Goal: Task Accomplishment & Management: Complete application form

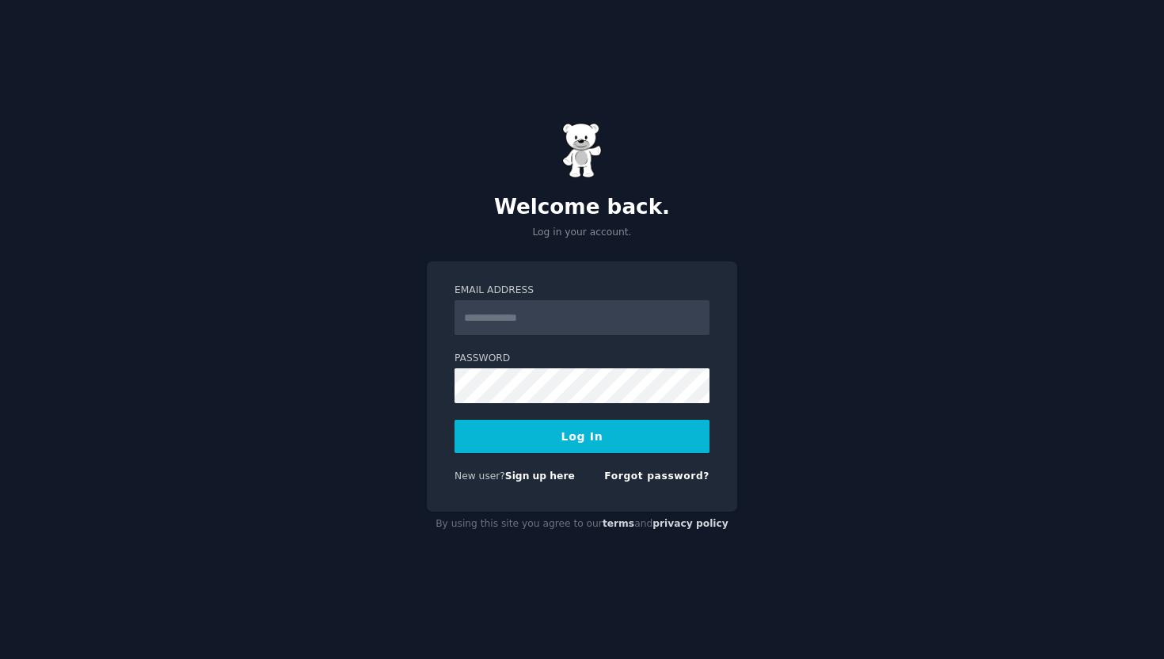
click at [563, 329] on input "Email Address" at bounding box center [582, 317] width 255 height 35
click at [542, 477] on link "Sign up here" at bounding box center [540, 475] width 70 height 11
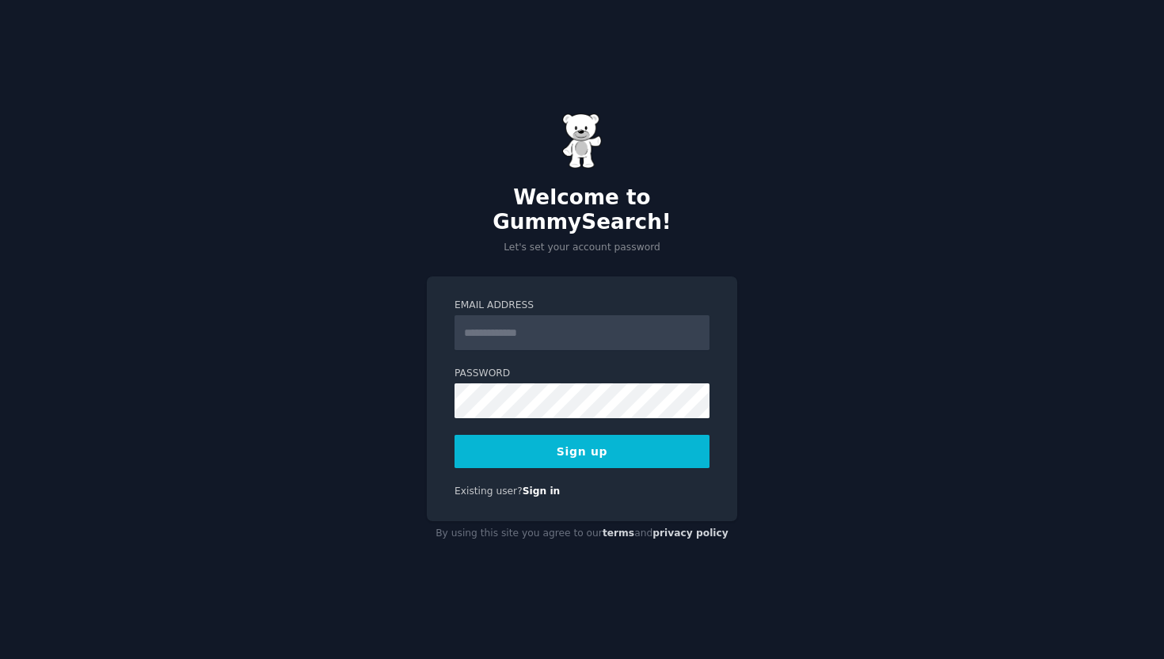
click at [532, 323] on input "Email Address" at bounding box center [582, 332] width 255 height 35
type input "**********"
click at [546, 436] on button "Sign up" at bounding box center [582, 451] width 255 height 33
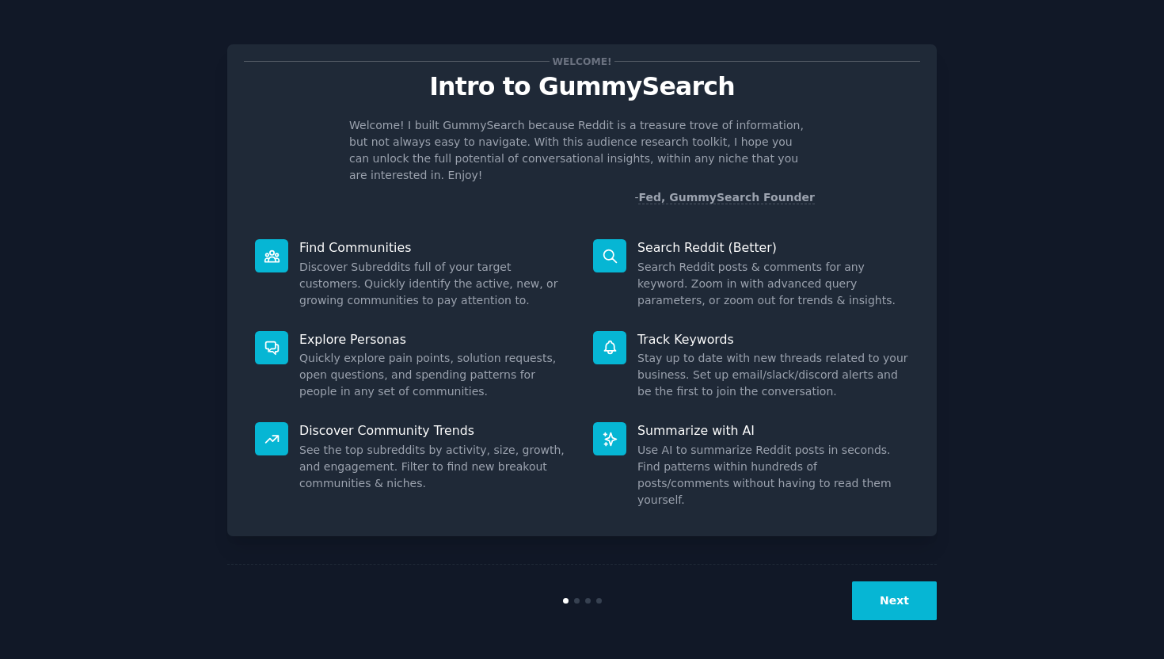
click at [876, 596] on button "Next" at bounding box center [894, 600] width 85 height 39
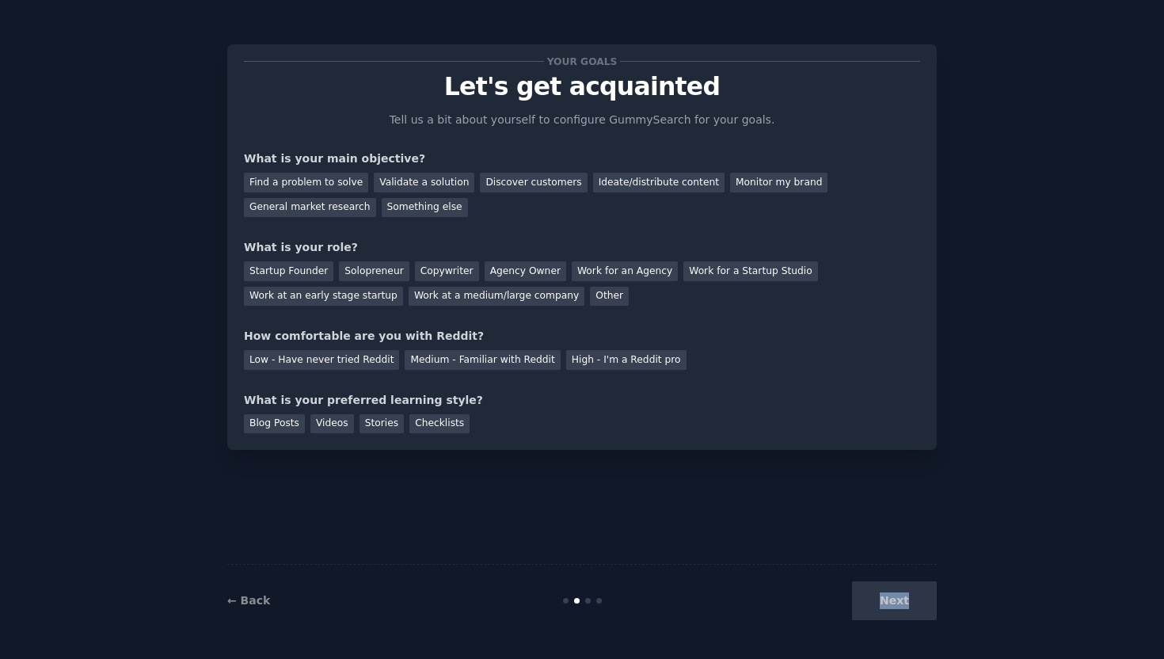
click at [876, 596] on div "Next" at bounding box center [818, 600] width 237 height 39
click at [877, 596] on div "Next" at bounding box center [818, 600] width 237 height 39
click at [418, 180] on div "Validate a solution" at bounding box center [424, 183] width 101 height 20
click at [489, 188] on div "Discover customers" at bounding box center [533, 183] width 107 height 20
click at [419, 173] on div "Validate a solution" at bounding box center [424, 183] width 101 height 20
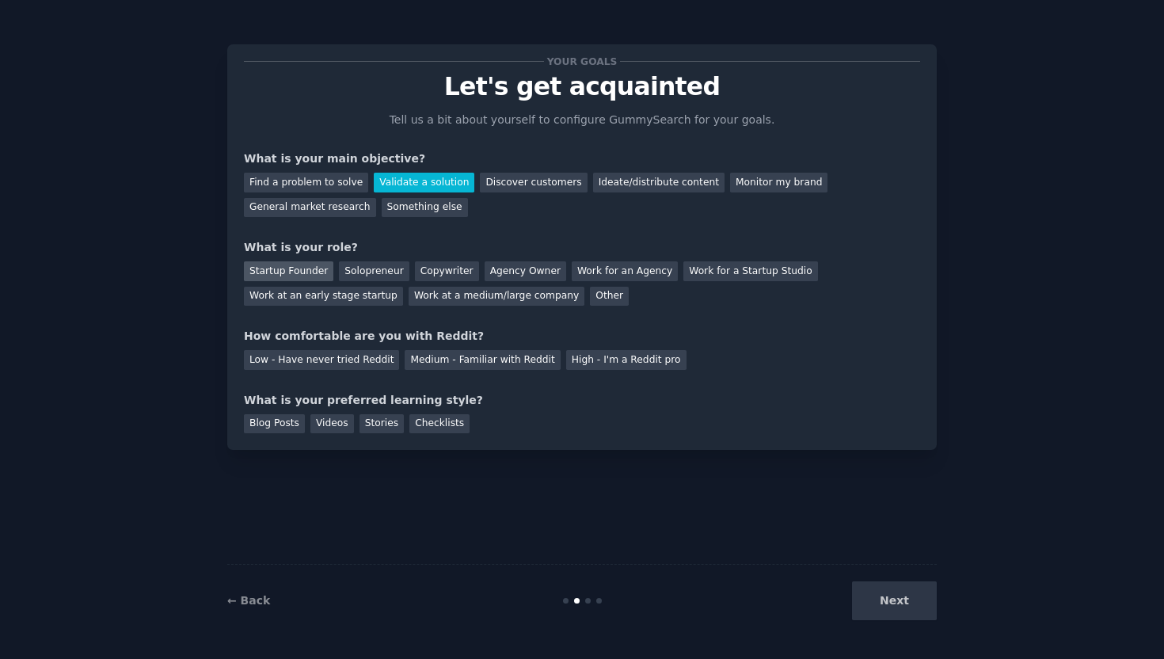
click at [303, 264] on div "Startup Founder" at bounding box center [288, 271] width 89 height 20
click at [352, 273] on div "Solopreneur" at bounding box center [374, 271] width 70 height 20
click at [501, 365] on div "Medium - Familiar with Reddit" at bounding box center [482, 360] width 155 height 20
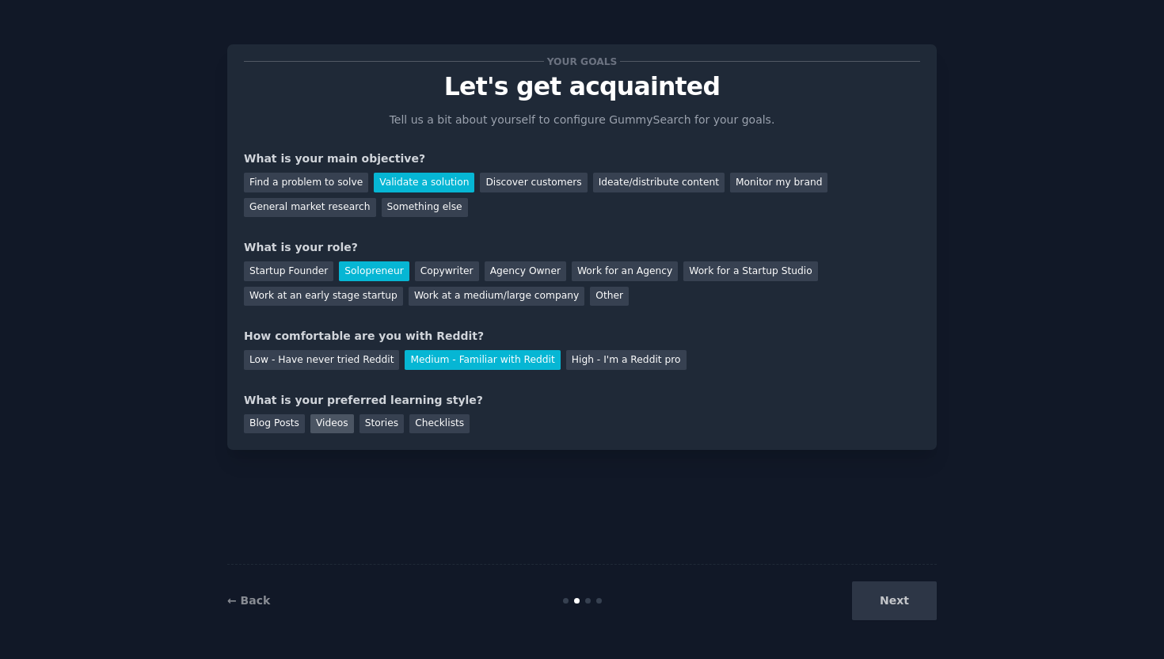
click at [337, 431] on div "Videos" at bounding box center [332, 424] width 44 height 20
click at [906, 607] on button "Next" at bounding box center [894, 600] width 85 height 39
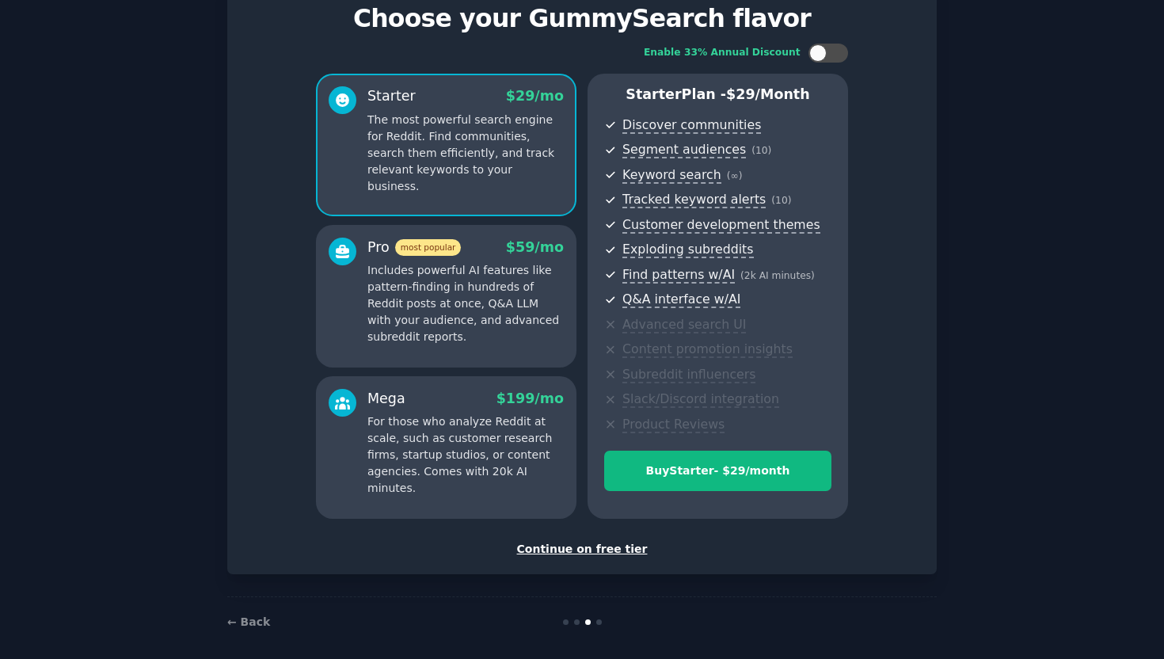
scroll to position [78, 0]
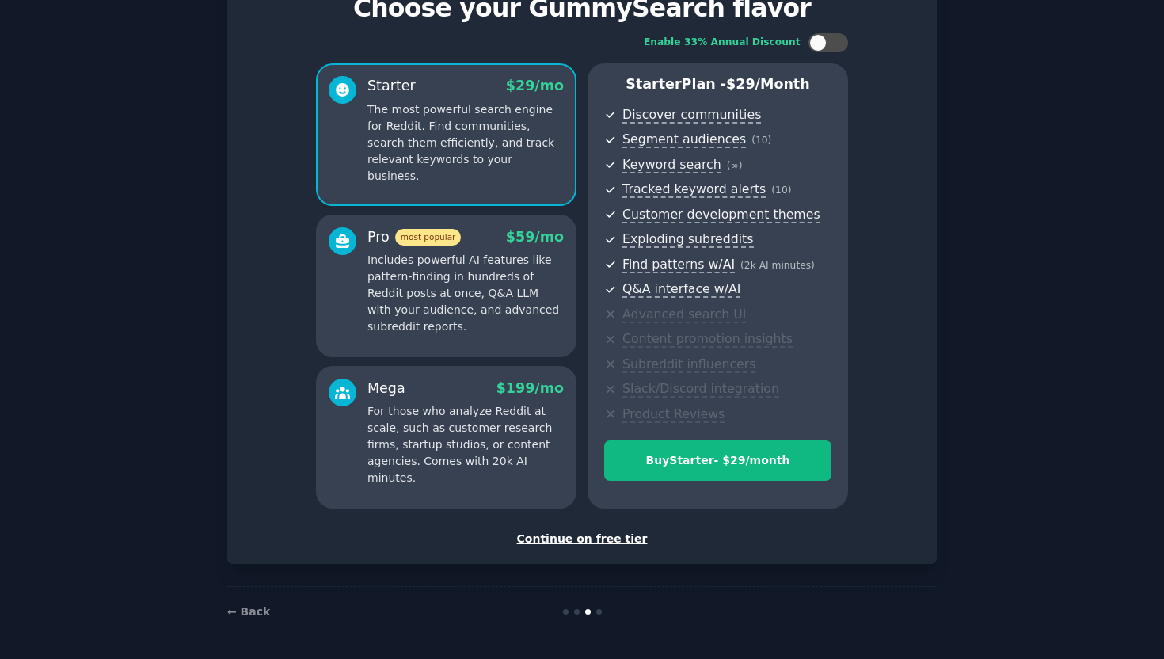
click at [605, 540] on div "Continue on free tier" at bounding box center [582, 539] width 676 height 17
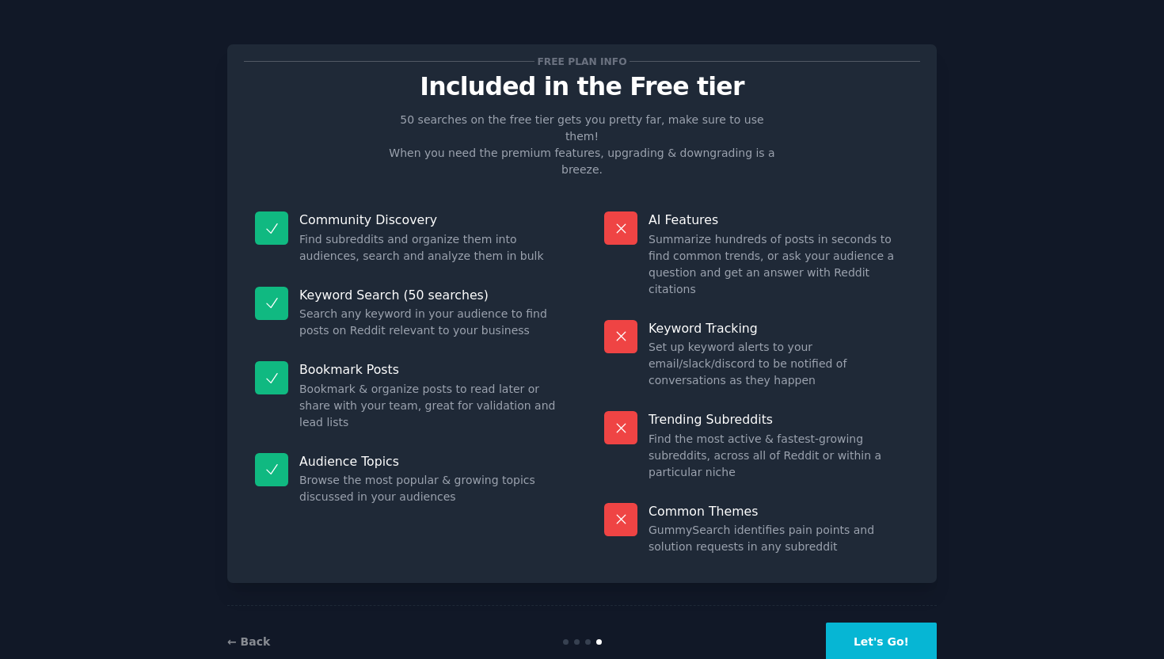
click at [926, 622] on button "Let's Go!" at bounding box center [881, 641] width 111 height 39
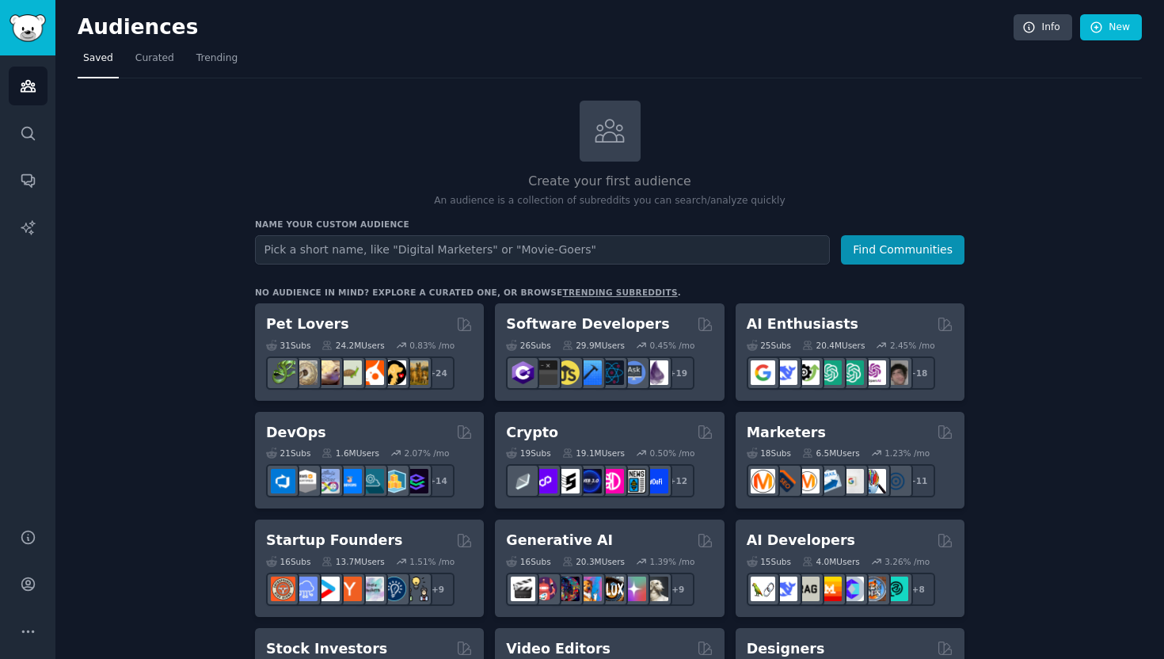
click at [457, 258] on input "text" at bounding box center [542, 249] width 575 height 29
type input "Thinking"
click at [841, 235] on button "Find Communities" at bounding box center [903, 249] width 124 height 29
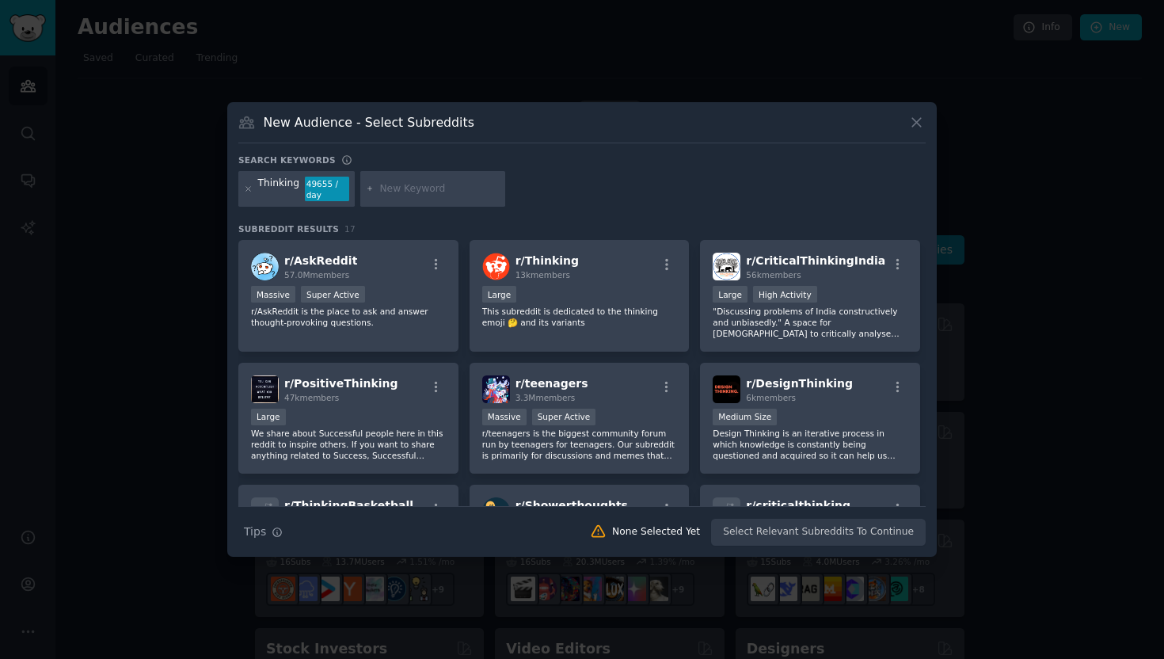
click at [934, 127] on div "New Audience - Select Subreddits Search keywords Thinking 49655 / day Subreddit…" at bounding box center [581, 329] width 709 height 455
click at [911, 124] on icon at bounding box center [916, 122] width 17 height 17
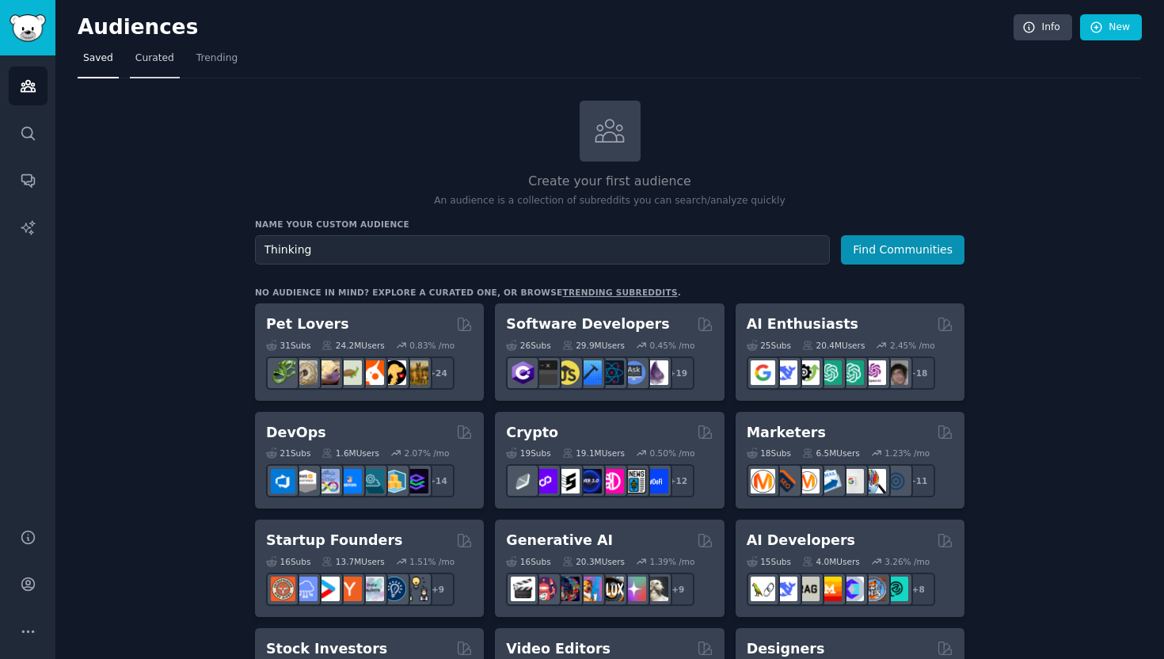
click at [139, 59] on span "Curated" at bounding box center [154, 58] width 39 height 14
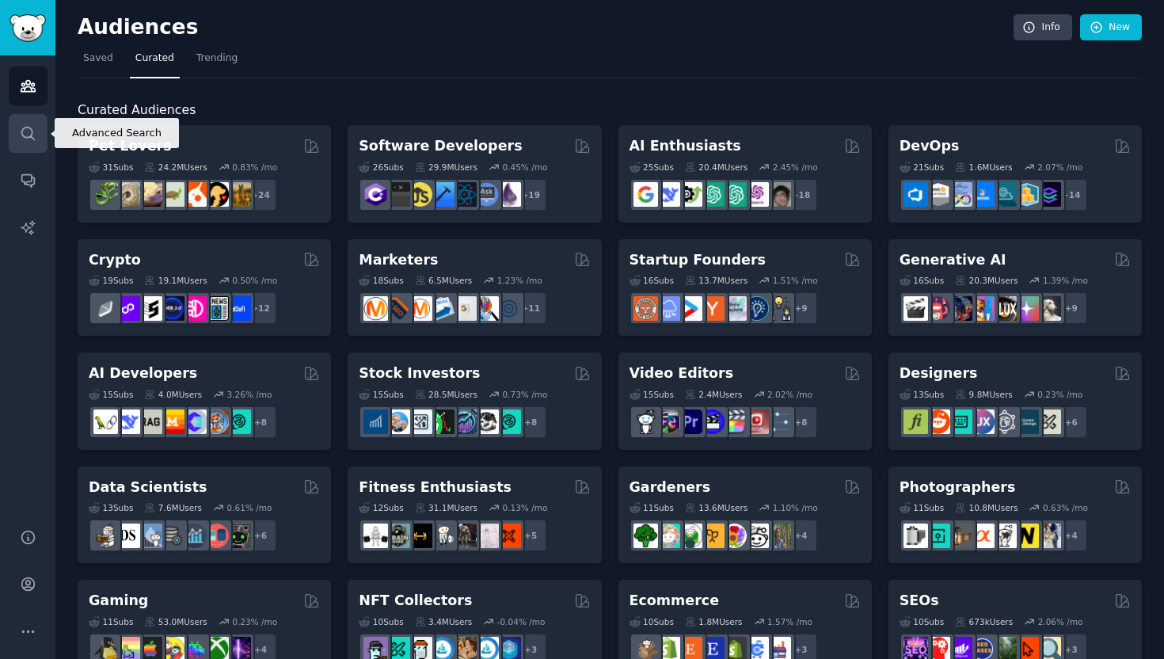
click at [28, 143] on link "Search" at bounding box center [28, 133] width 39 height 39
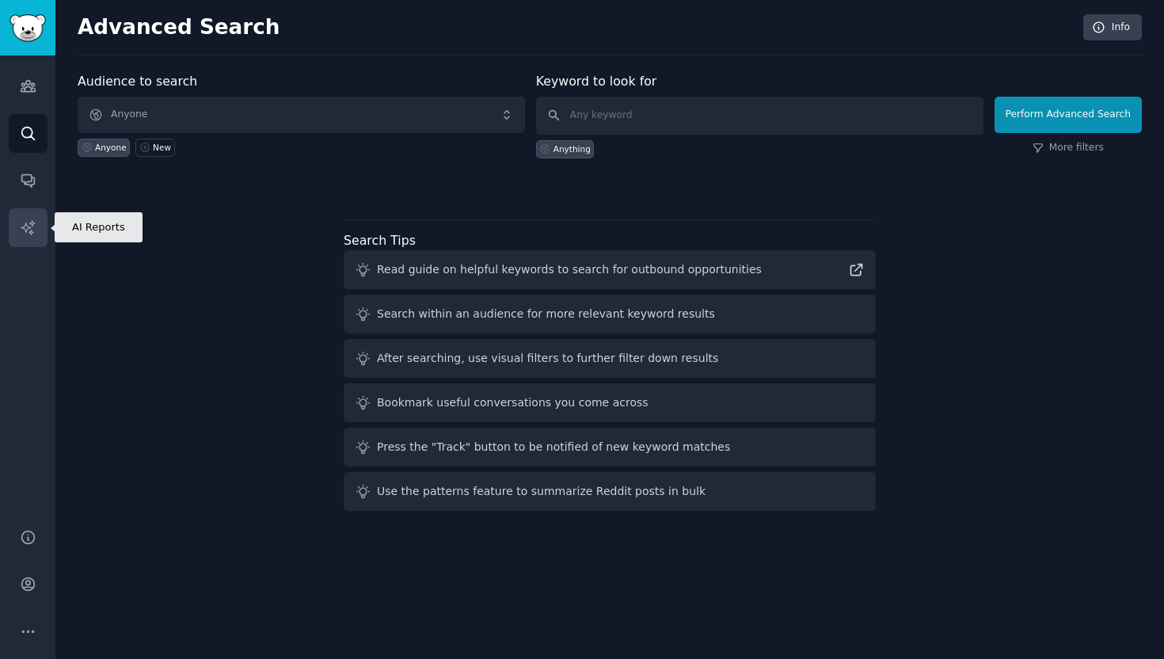
click at [33, 226] on icon "Sidebar" at bounding box center [28, 227] width 17 height 17
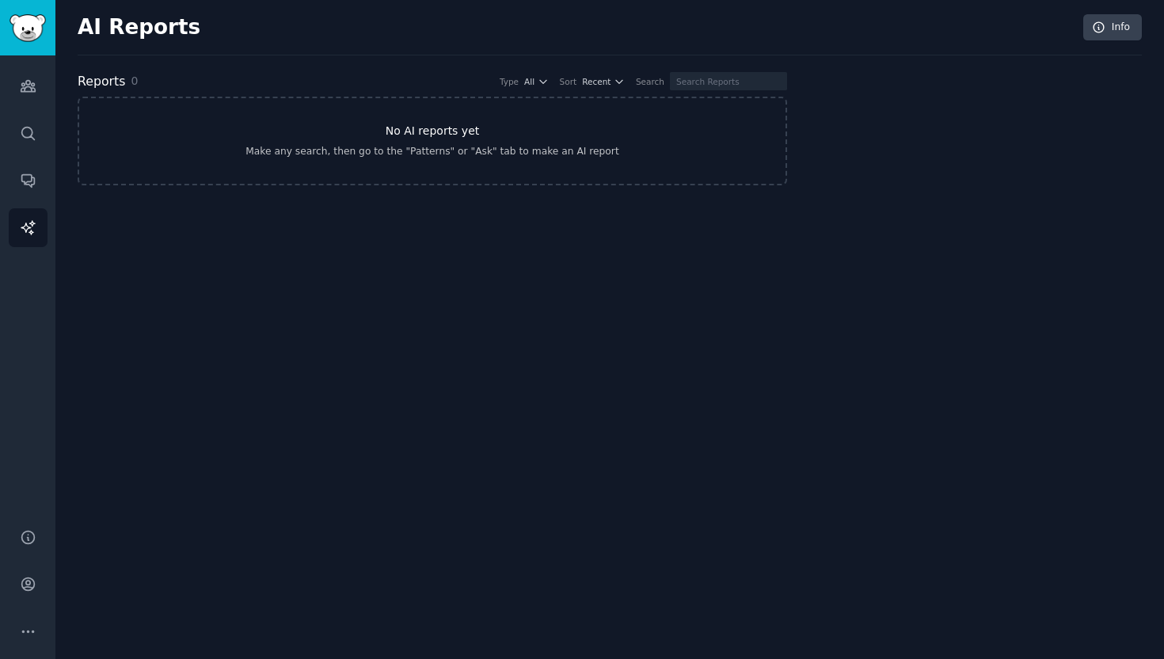
click at [388, 139] on link "No AI reports yet Make any search, then go to the "Patterns" or "Ask" tab to ma…" at bounding box center [432, 141] width 709 height 89
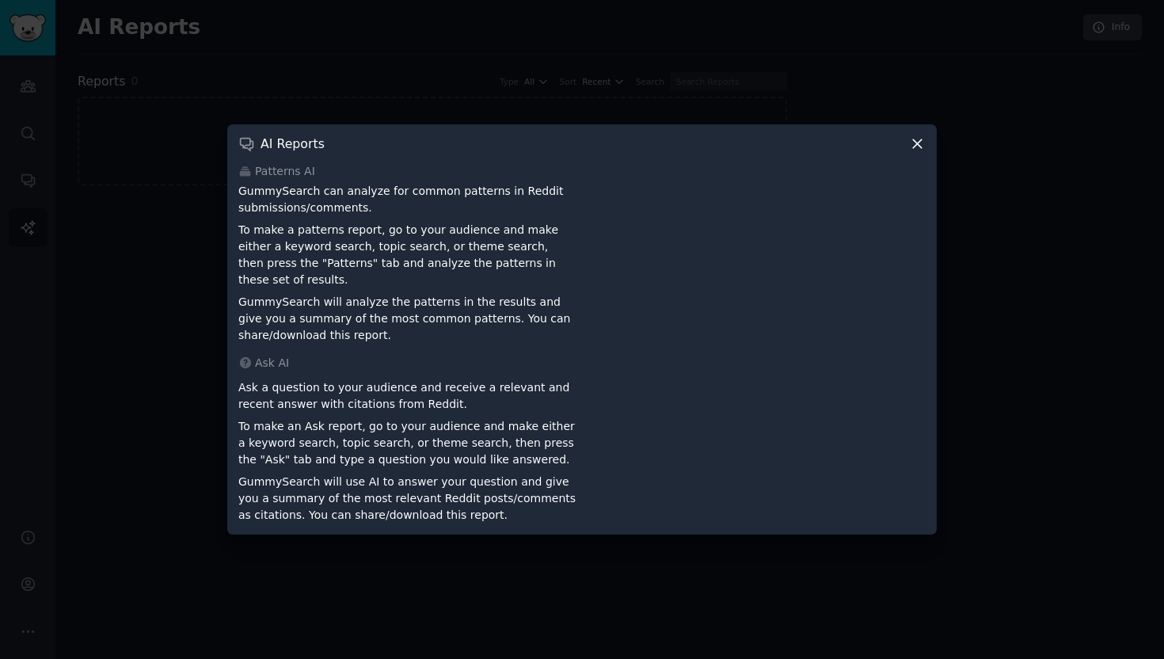
click at [398, 249] on p "To make a patterns report, go to your audience and make either a keyword search…" at bounding box center [407, 255] width 338 height 67
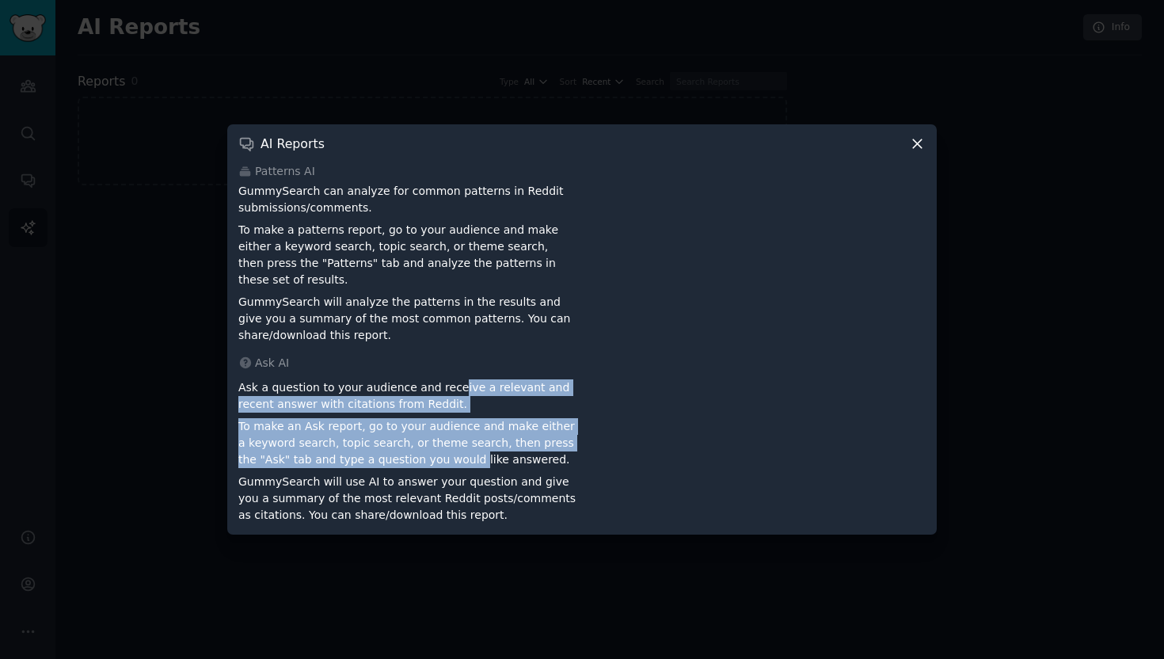
drag, startPoint x: 449, startPoint y: 378, endPoint x: 445, endPoint y: 485, distance: 107.0
click at [446, 484] on div "Ask a question to your audience and receive a relevant and recent answer with c…" at bounding box center [407, 449] width 338 height 150
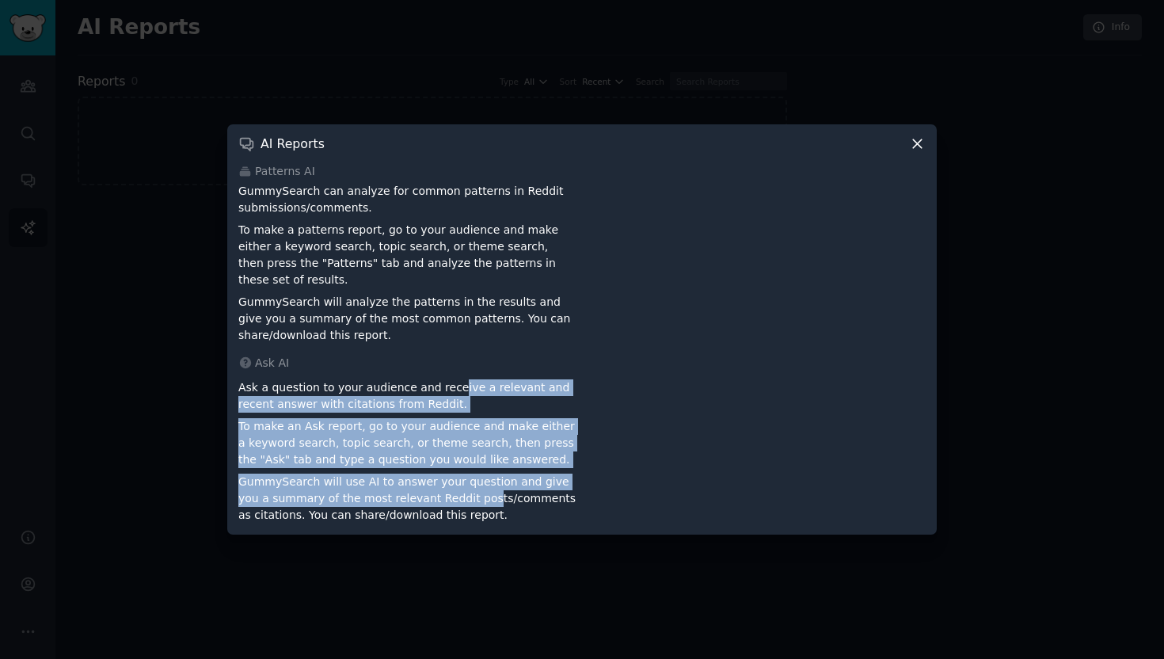
click at [445, 485] on p "GummySearch will use AI to answer your question and give you a summary of the m…" at bounding box center [407, 499] width 338 height 50
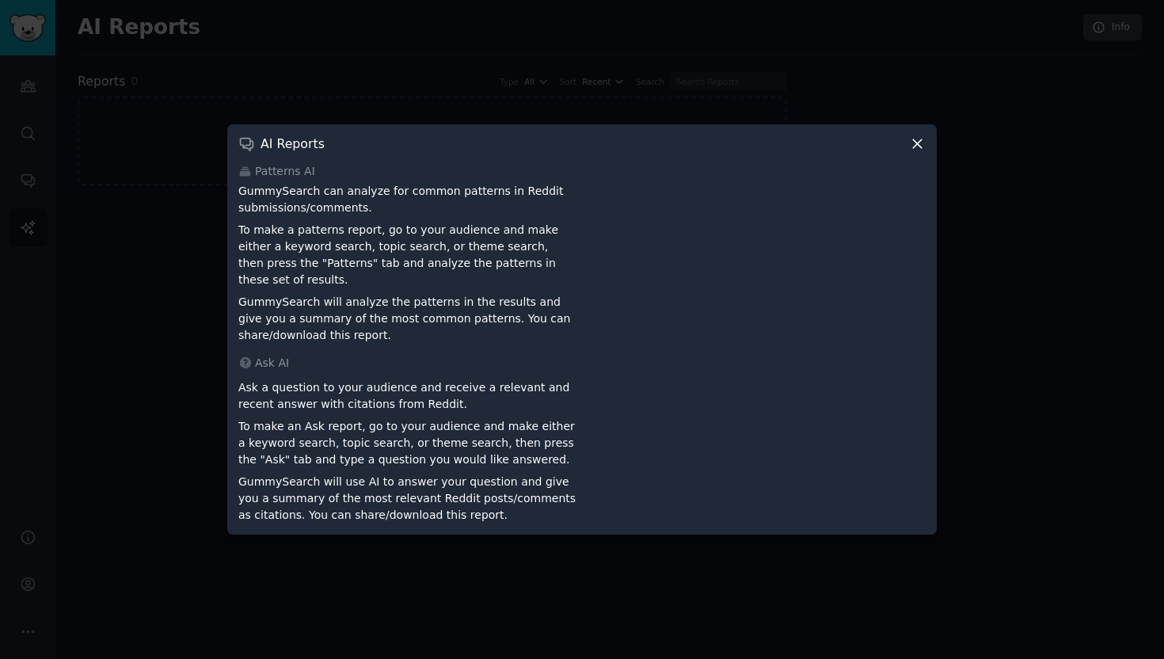
click at [917, 148] on icon at bounding box center [917, 143] width 9 height 9
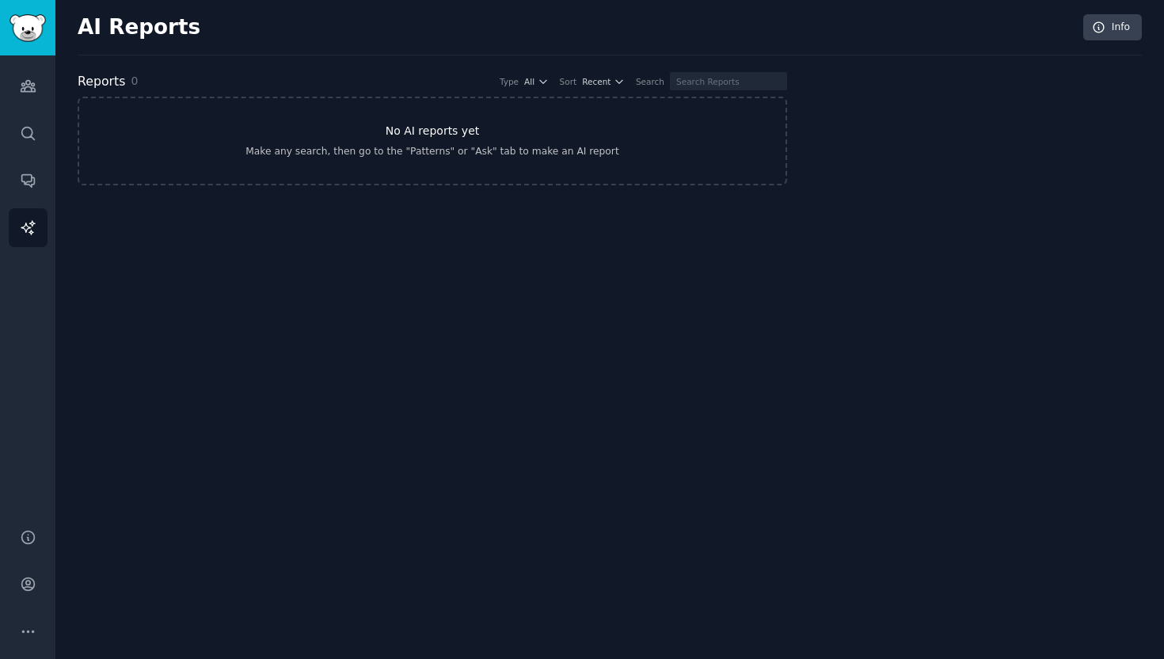
click at [520, 160] on link "No AI reports yet Make any search, then go to the "Patterns" or "Ask" tab to ma…" at bounding box center [432, 141] width 709 height 89
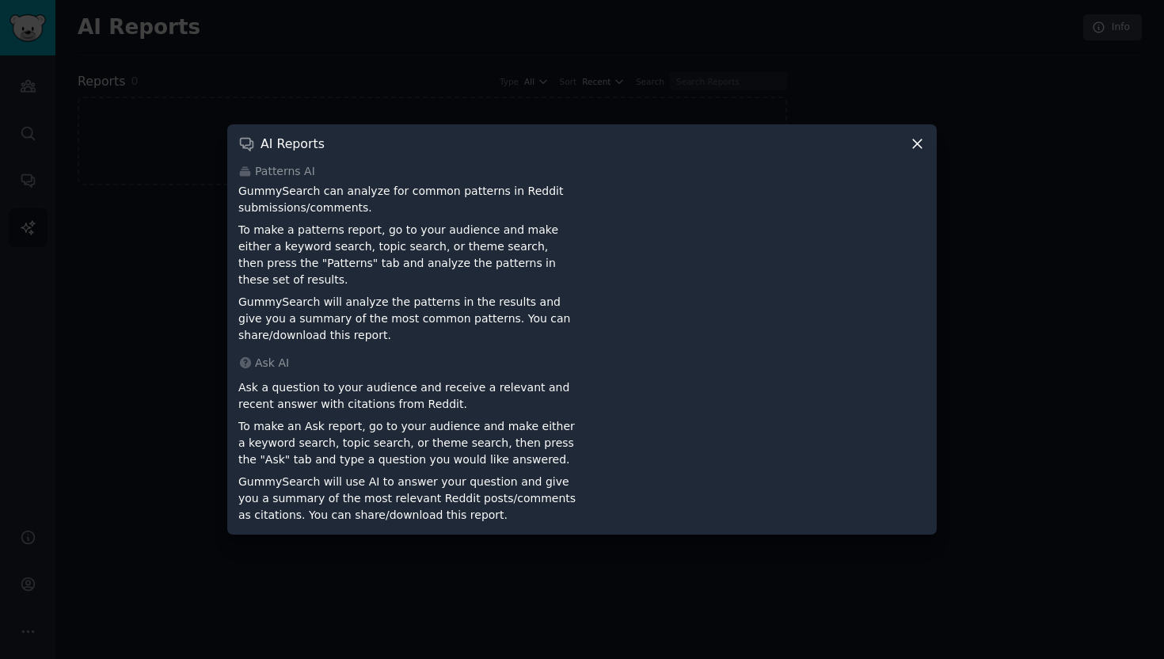
click at [203, 348] on div at bounding box center [582, 329] width 1164 height 659
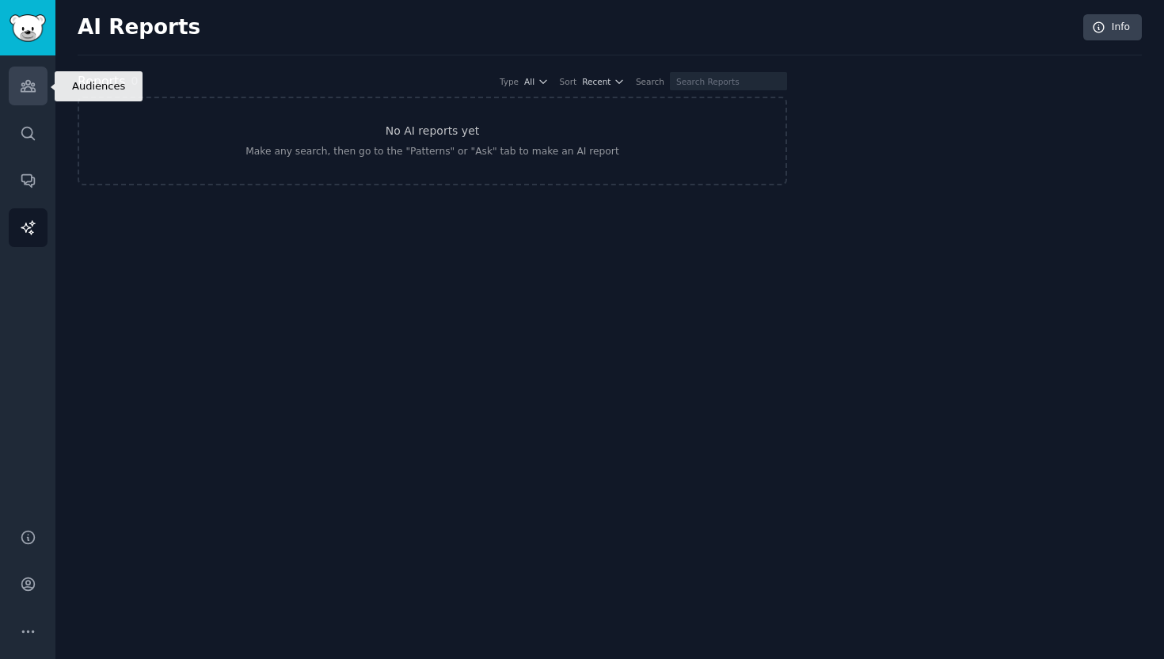
click at [29, 93] on icon "Sidebar" at bounding box center [28, 86] width 17 height 17
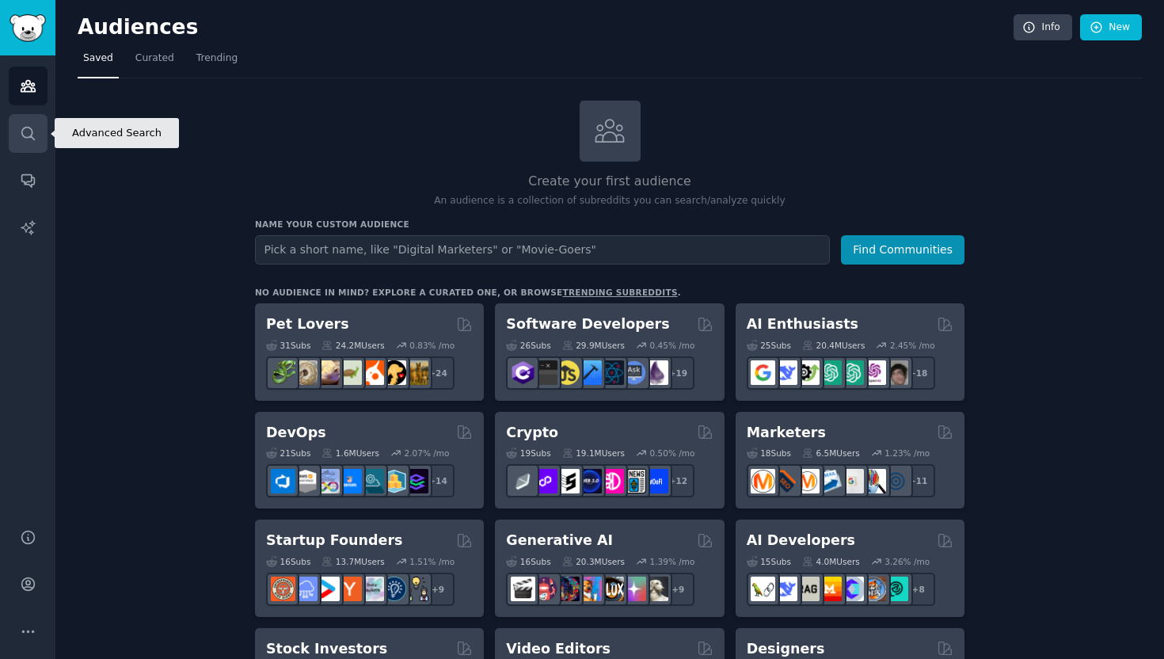
click at [25, 122] on link "Search" at bounding box center [28, 133] width 39 height 39
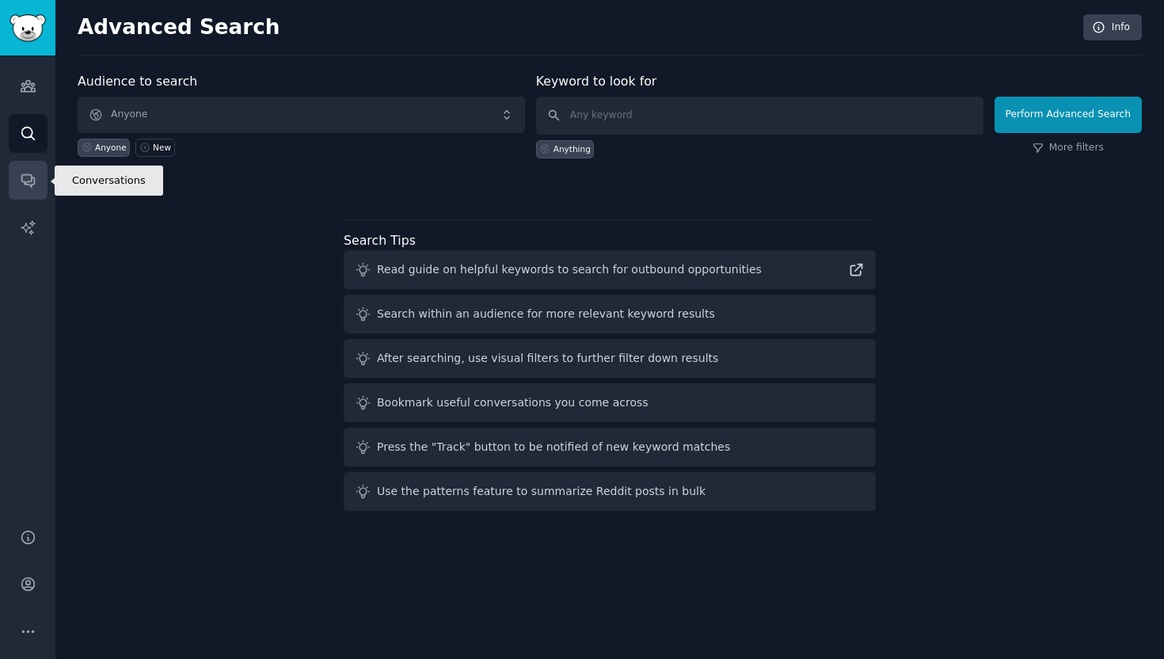
click at [23, 173] on icon "Sidebar" at bounding box center [28, 180] width 17 height 17
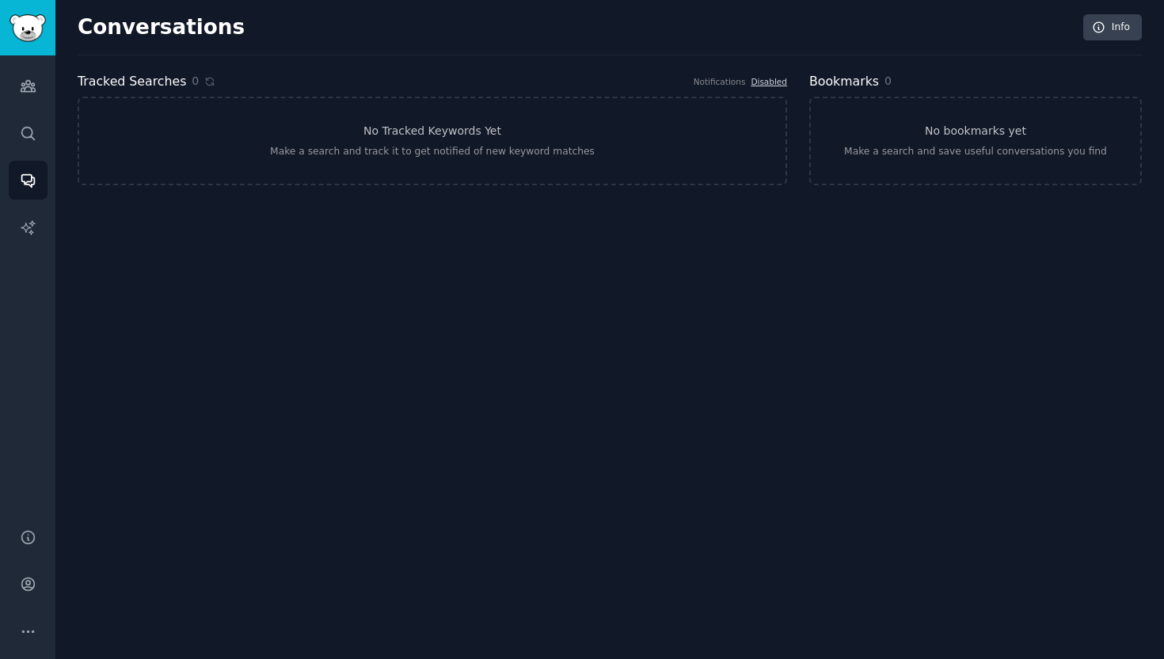
click at [423, 195] on div "Conversations Info Tracked Searches 0 Notifications Disabled No Tracked Keyword…" at bounding box center [610, 109] width 1064 height 174
click at [1111, 25] on link "Info" at bounding box center [1112, 27] width 59 height 27
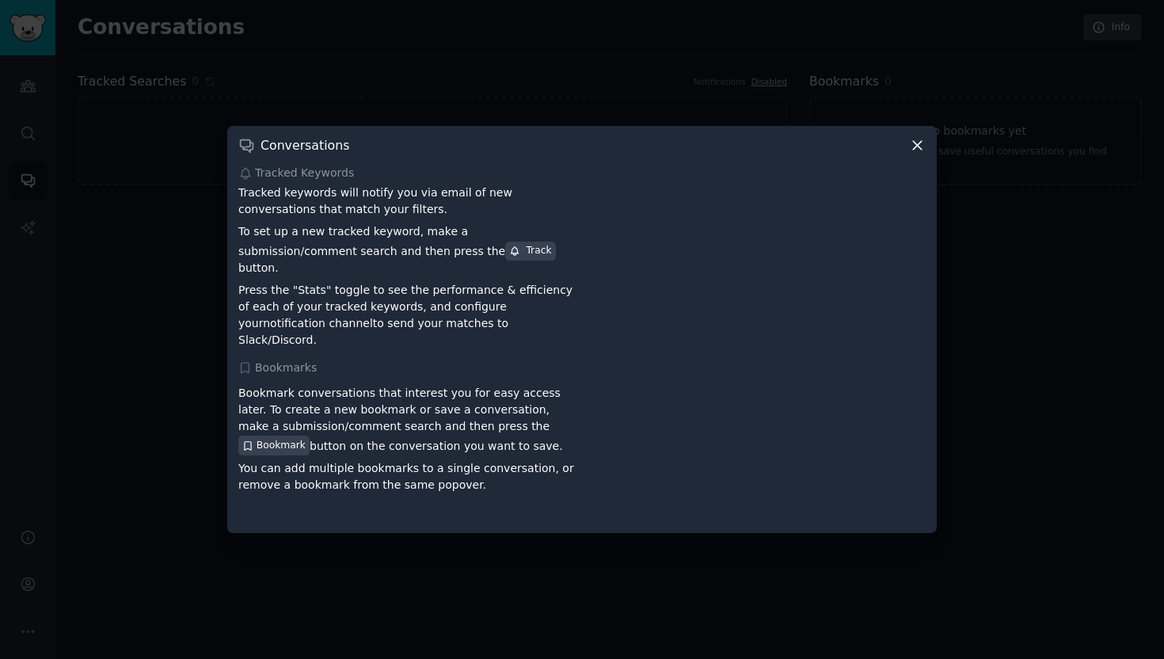
click at [919, 152] on icon at bounding box center [917, 145] width 17 height 17
